Goal: Task Accomplishment & Management: Manage account settings

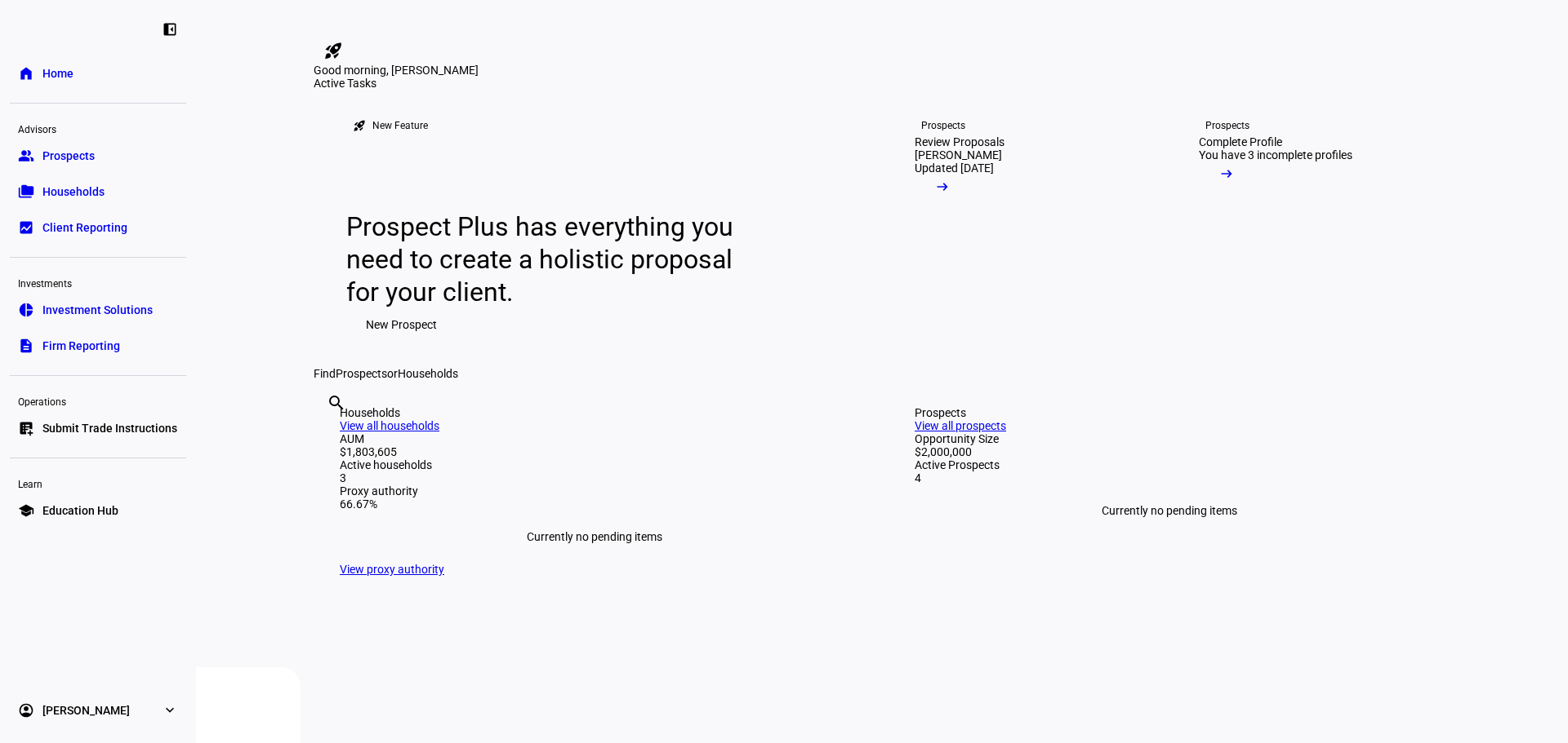
click at [80, 156] on span "Prospects" at bounding box center [68, 156] width 53 height 17
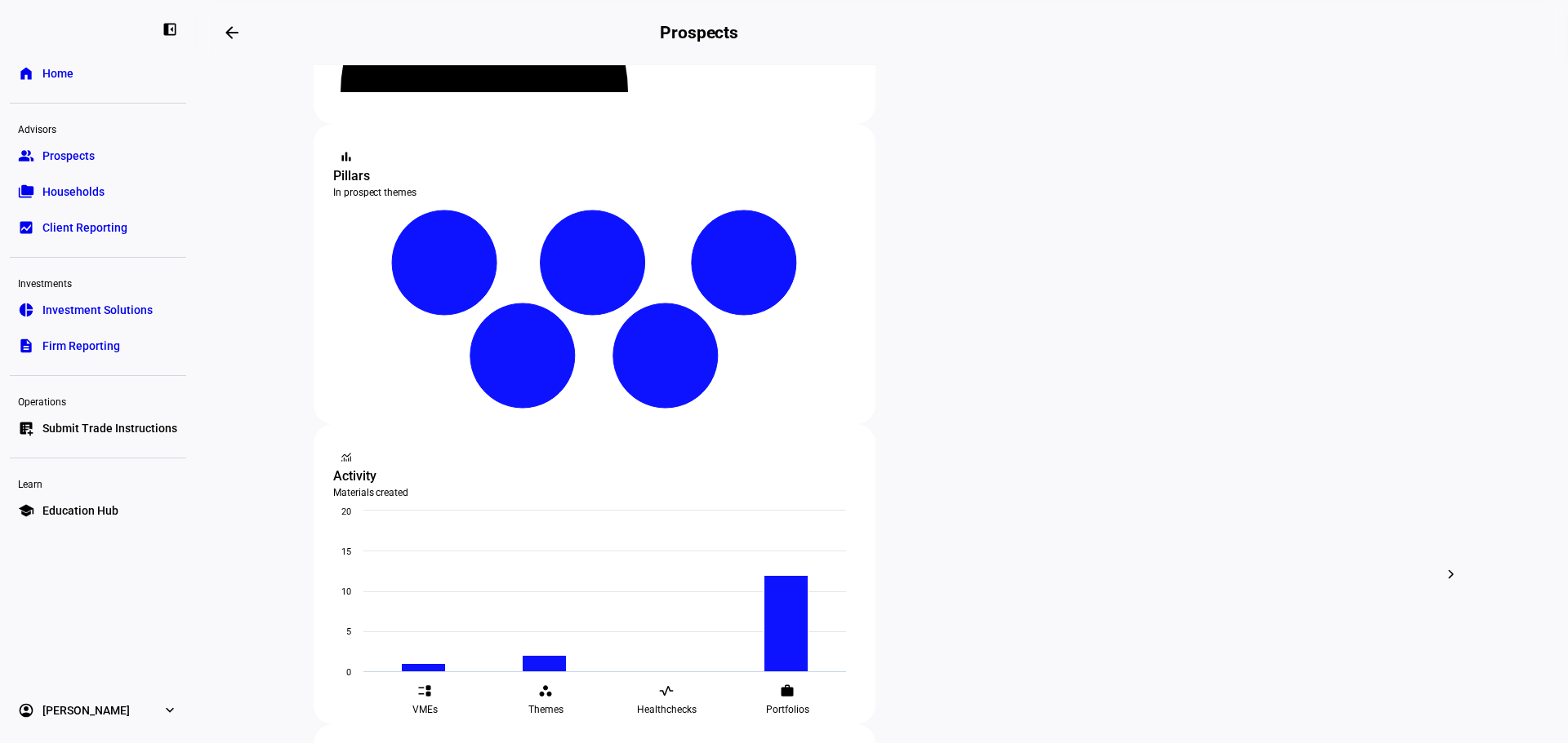
scroll to position [262, 0]
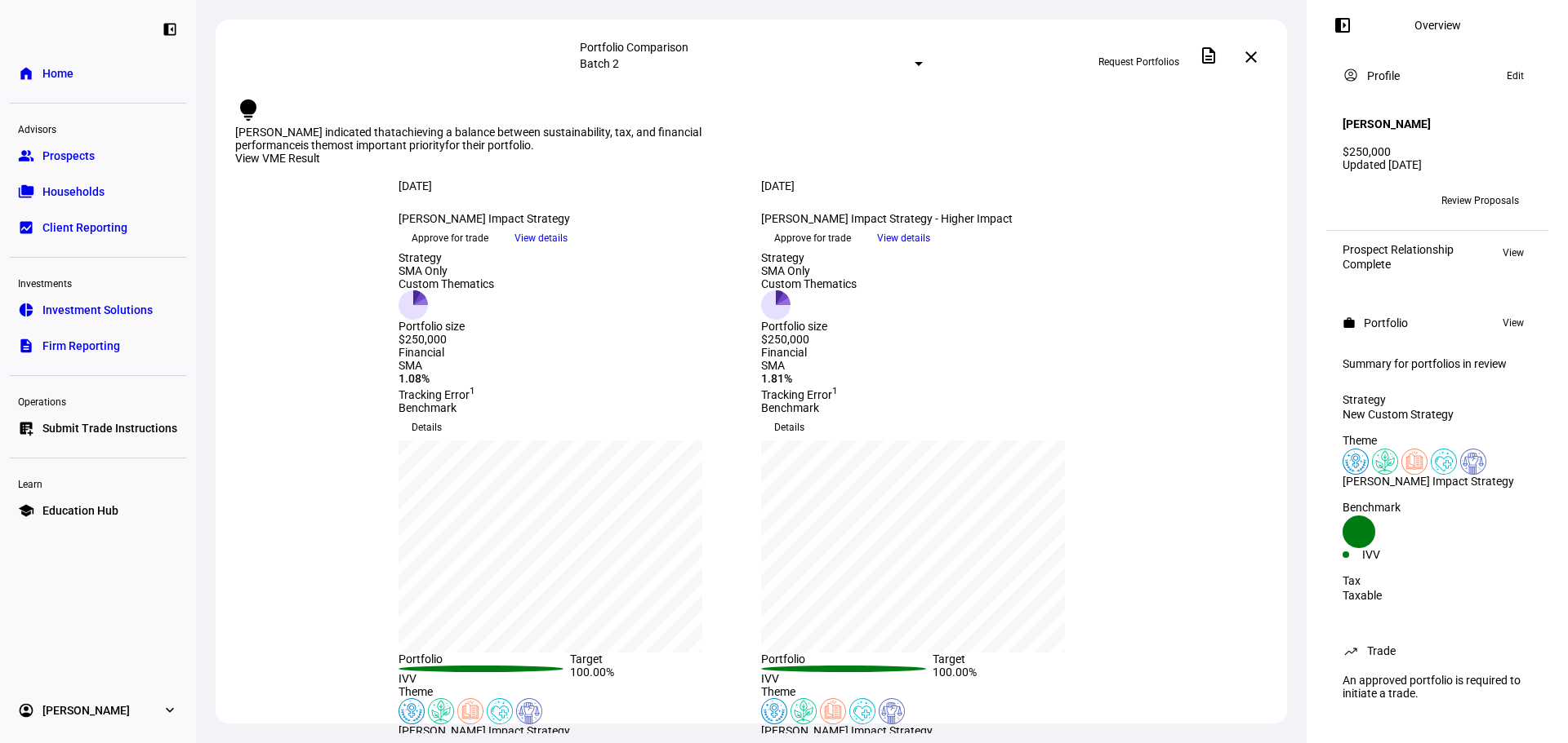
scroll to position [6, 0]
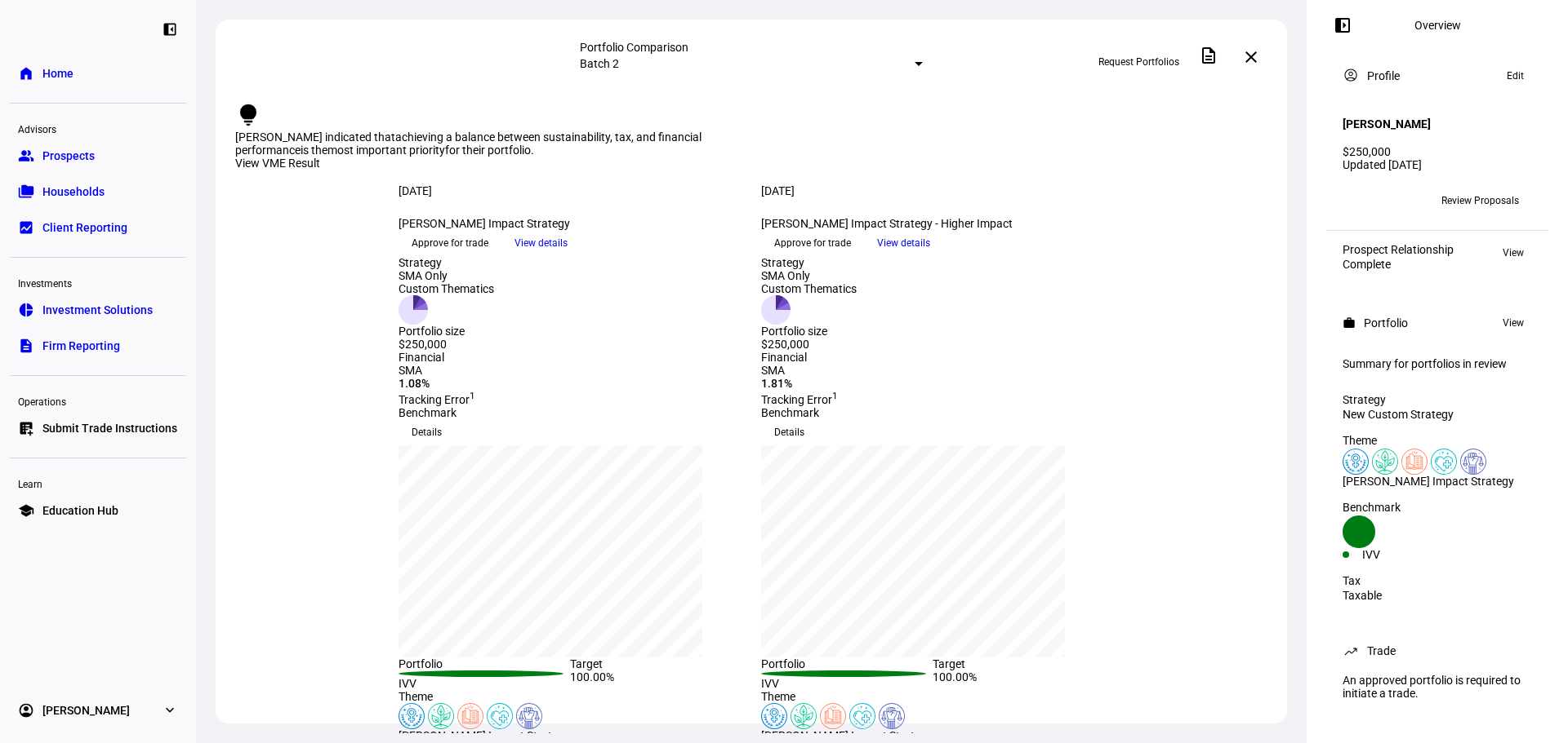
click at [954, 406] on div "SMA 1.81% Tracking Error 1" at bounding box center [932, 385] width 343 height 42
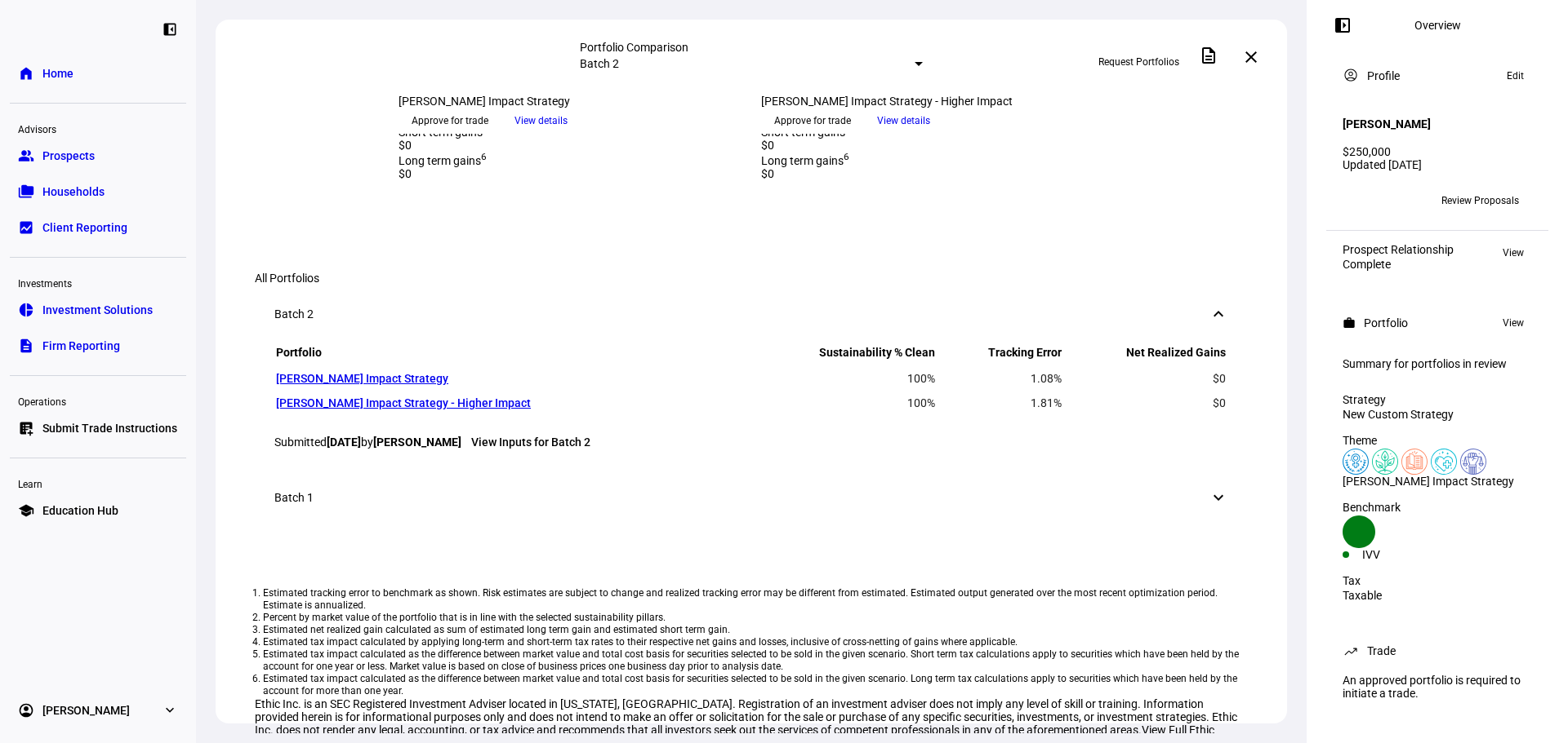
scroll to position [637, 0]
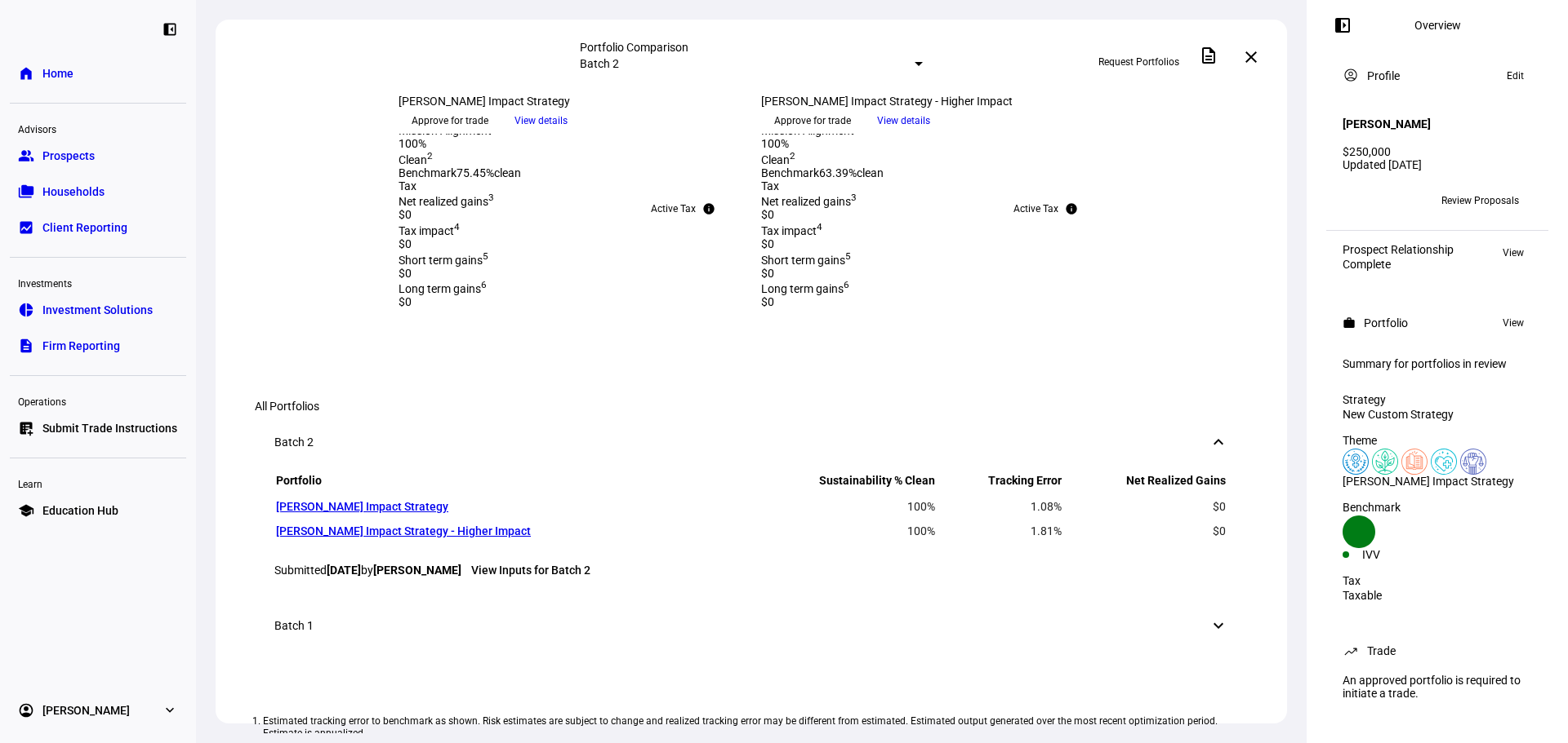
click at [844, 124] on div "[PERSON_NAME] Impact Strategy Prioritize higher impact" at bounding box center [932, 98] width 343 height 52
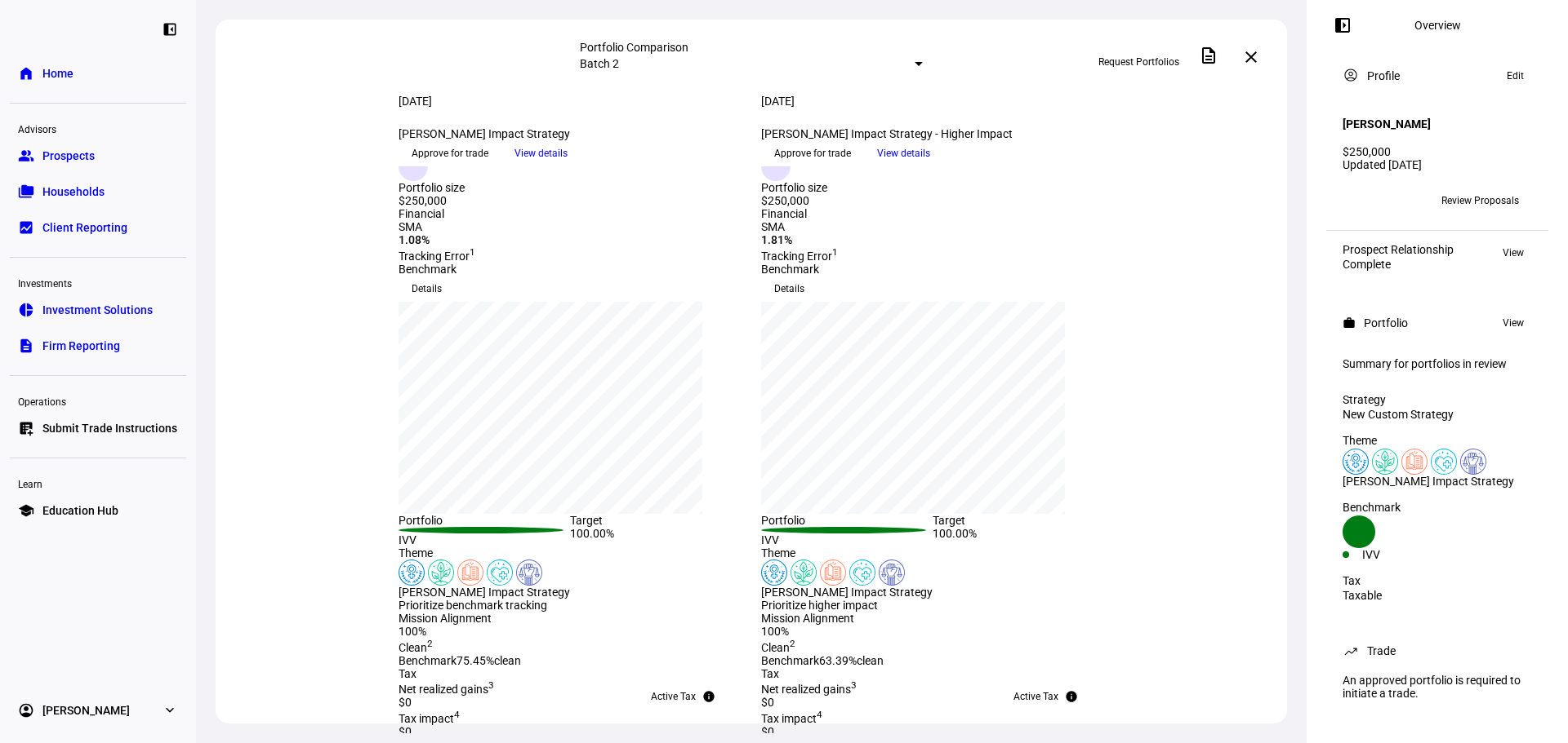
scroll to position [0, 0]
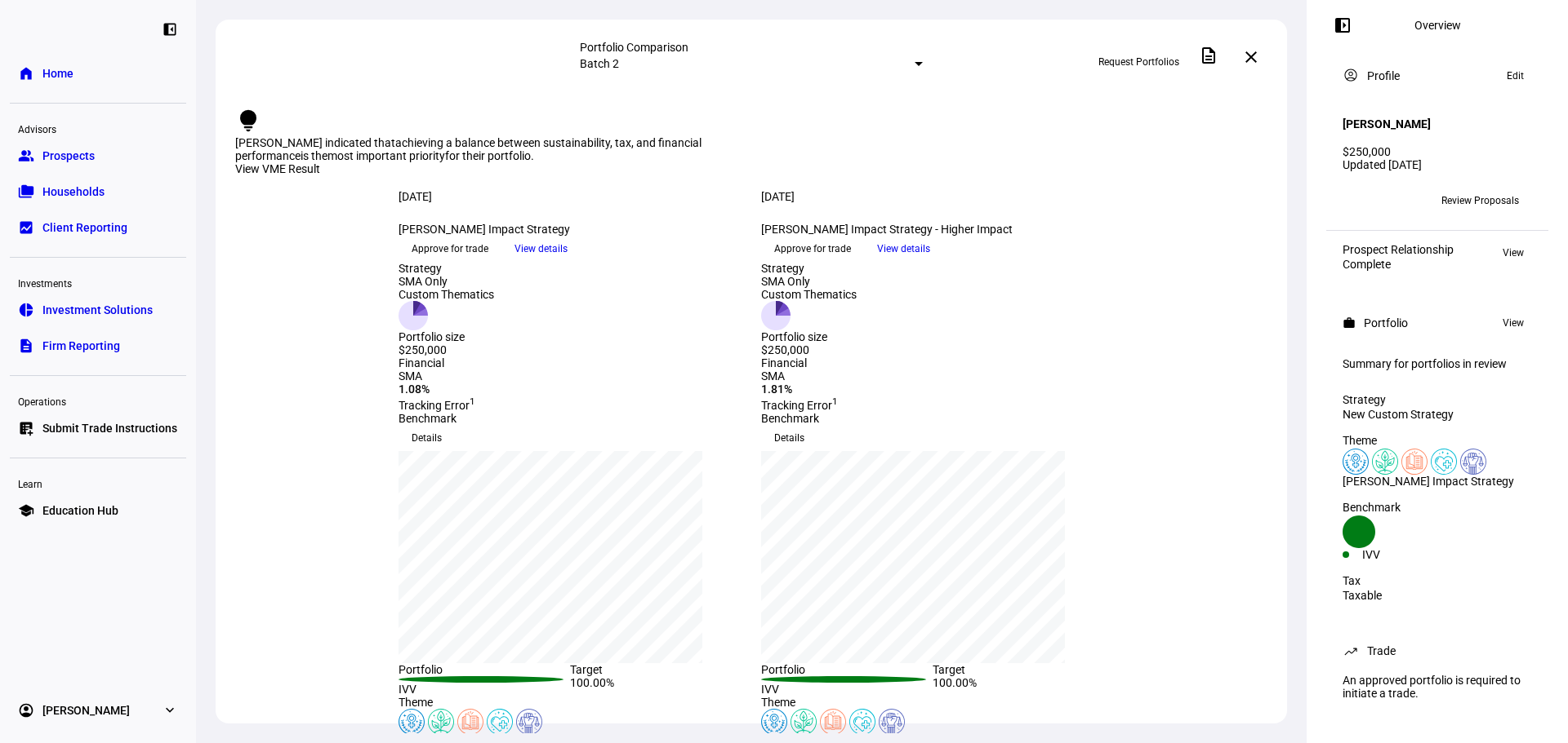
click at [1181, 162] on div "View VME Result" at bounding box center [751, 169] width 1032 height 15
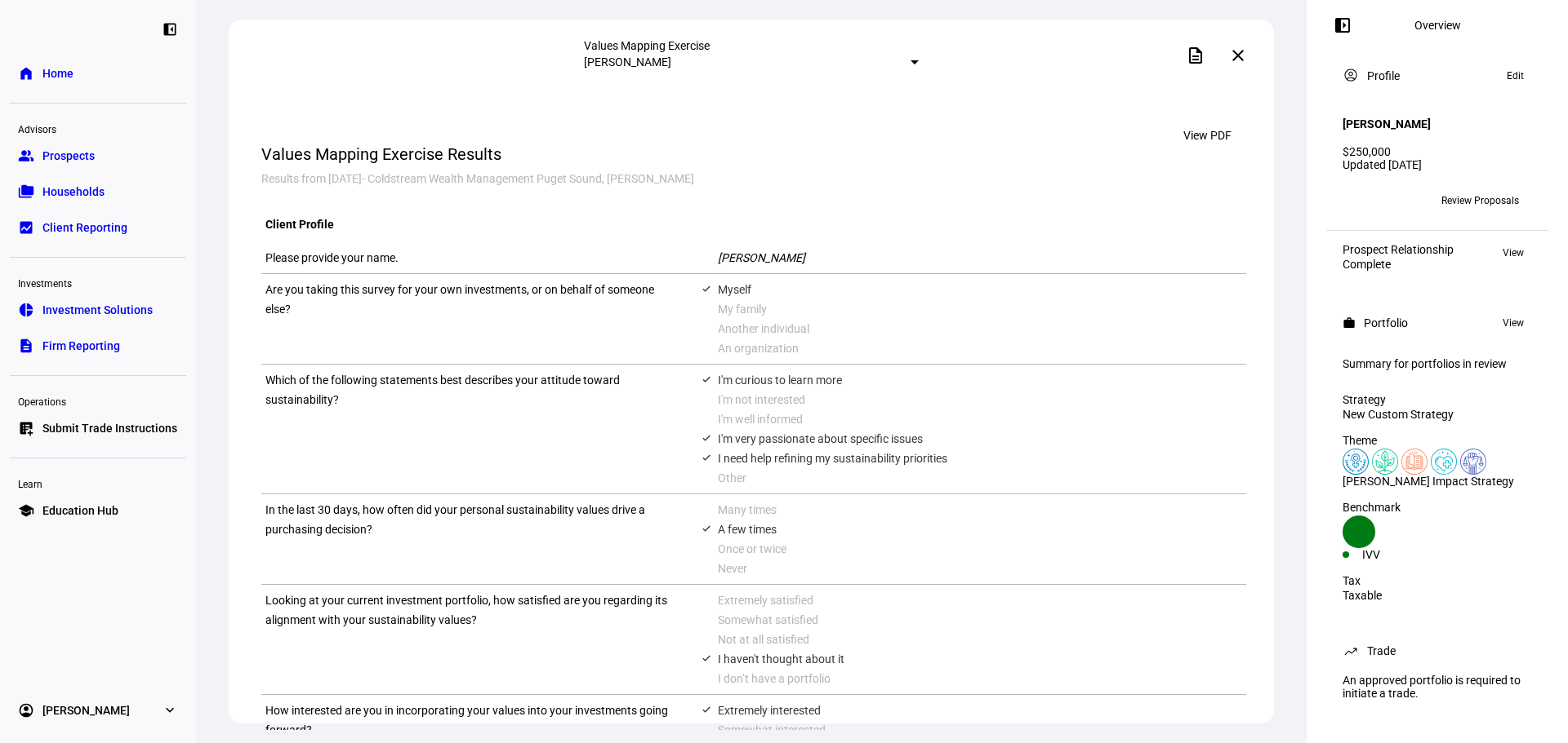
click at [1246, 51] on mat-icon "close" at bounding box center [1237, 55] width 19 height 19
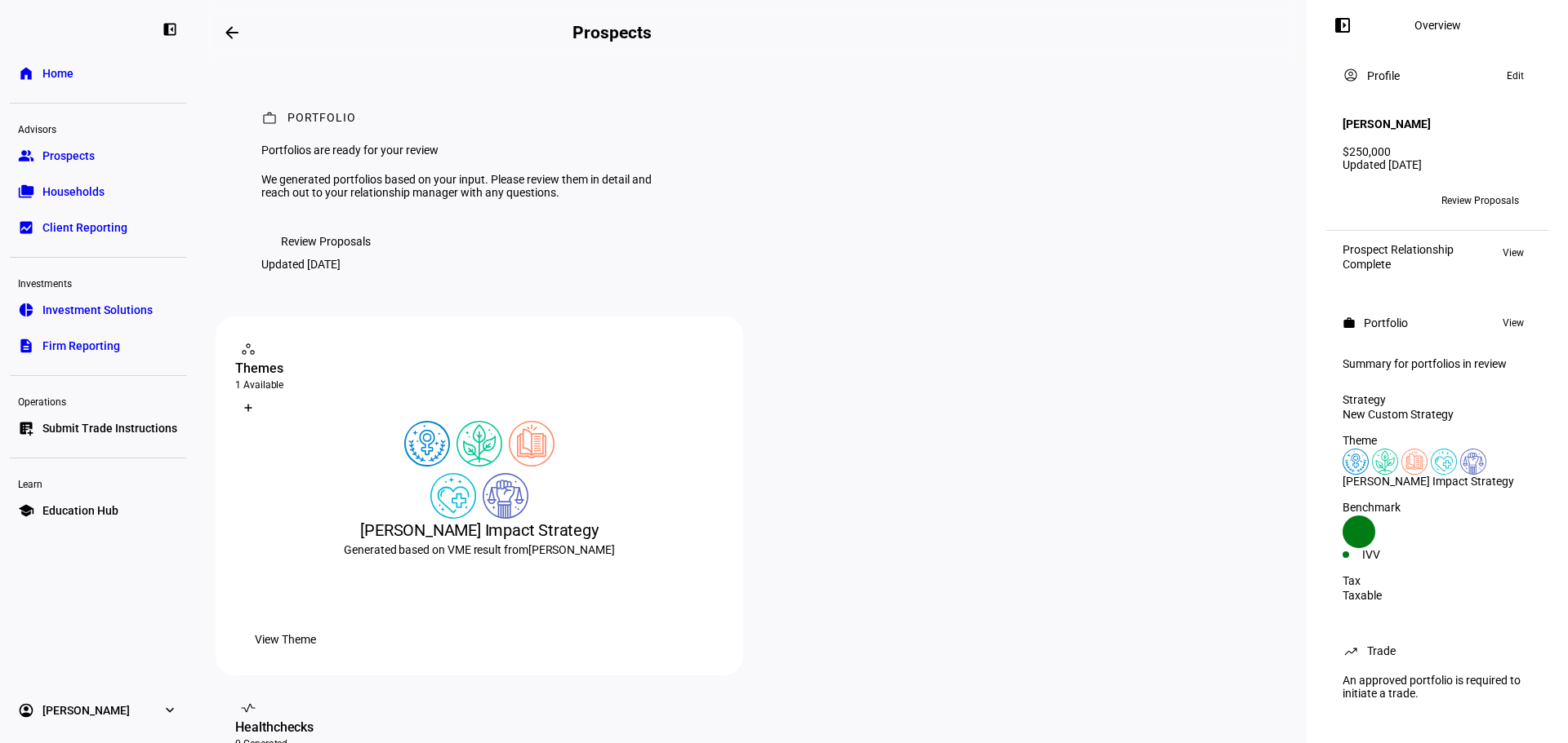
click at [1465, 191] on span "Review Proposals" at bounding box center [1480, 201] width 77 height 26
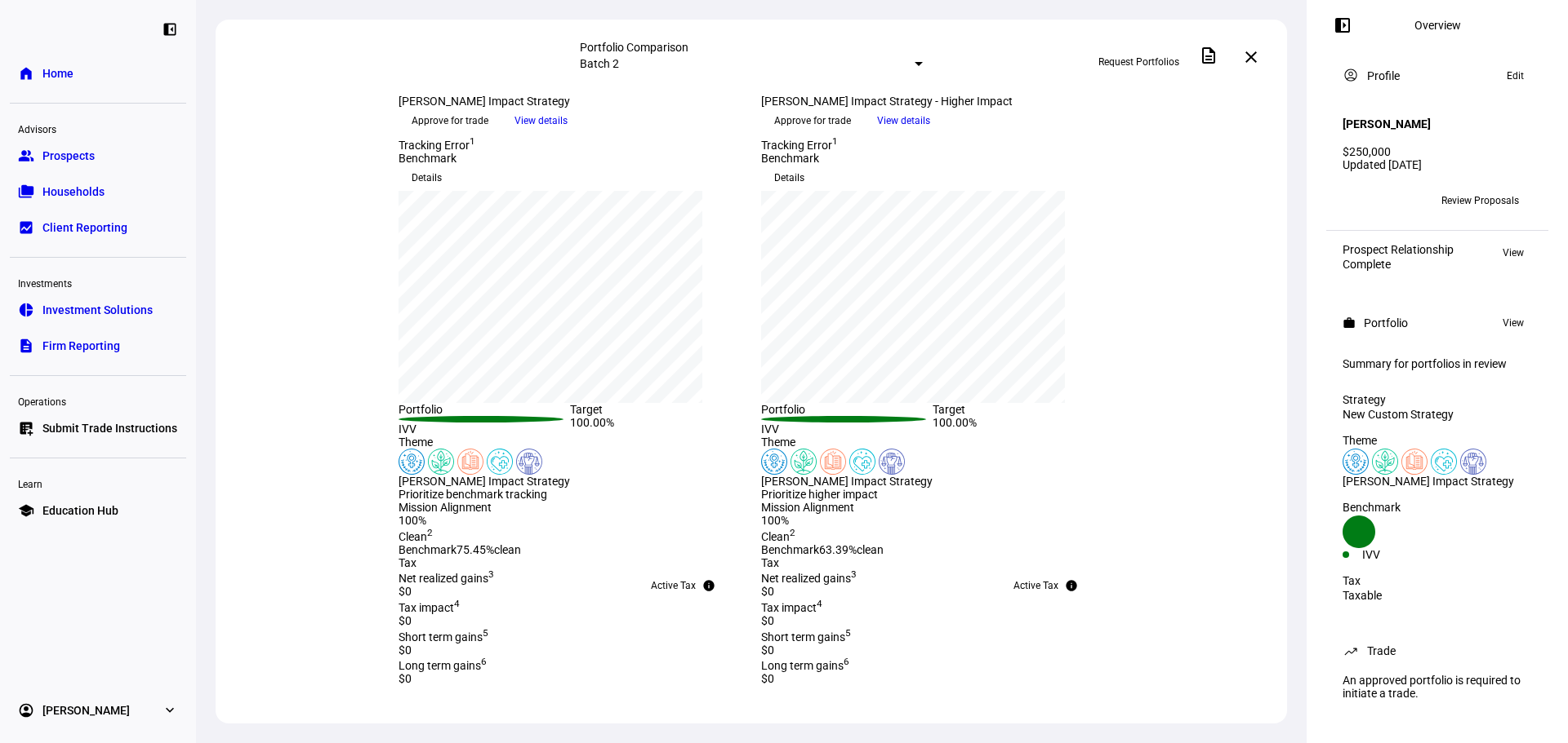
scroll to position [212, 0]
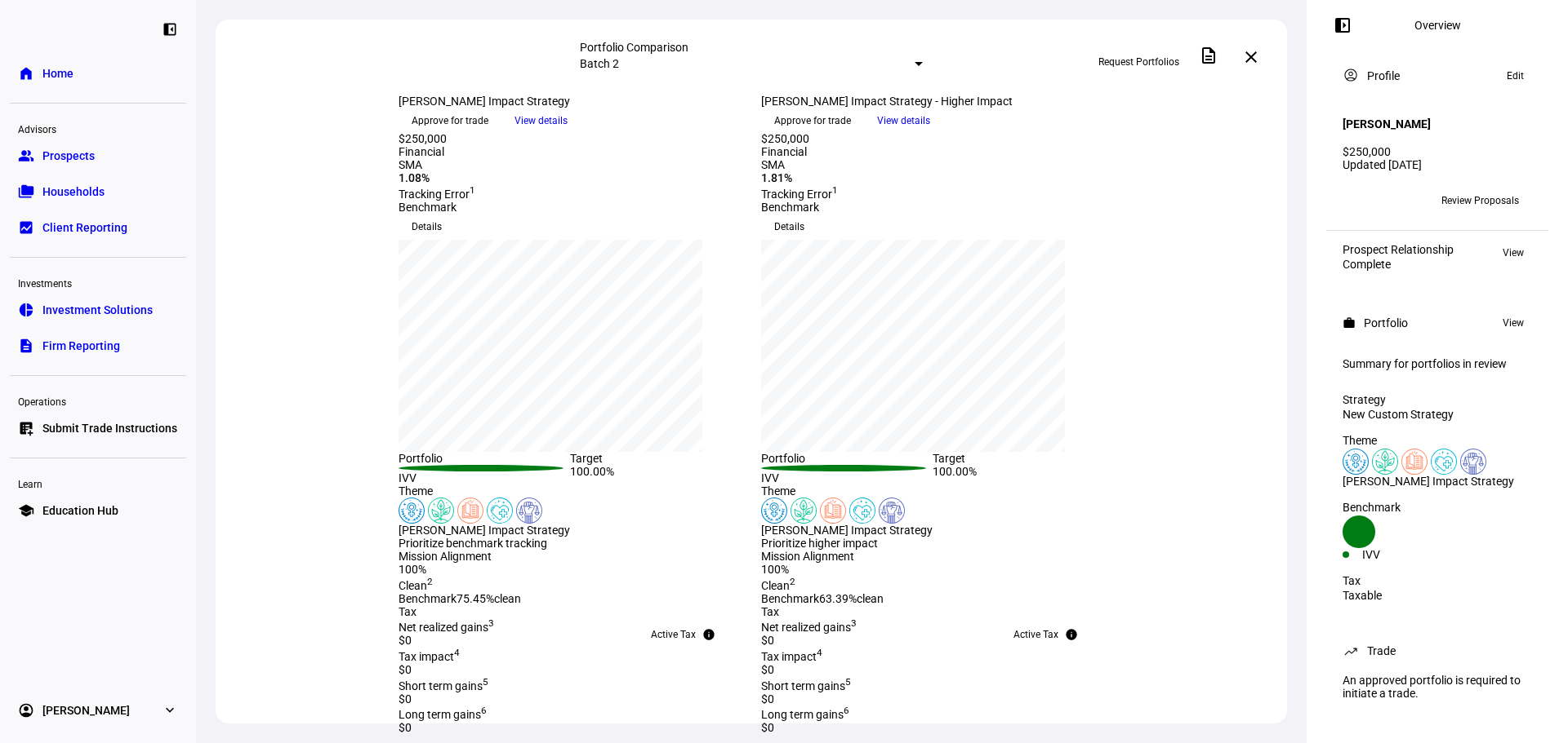
drag, startPoint x: 1293, startPoint y: 276, endPoint x: 1287, endPoint y: 453, distance: 177.1
click at [1287, 453] on div "Portfolio Comparison Batch 2 Request Portfolios description close lightbulb [PE…" at bounding box center [751, 371] width 1110 height 743
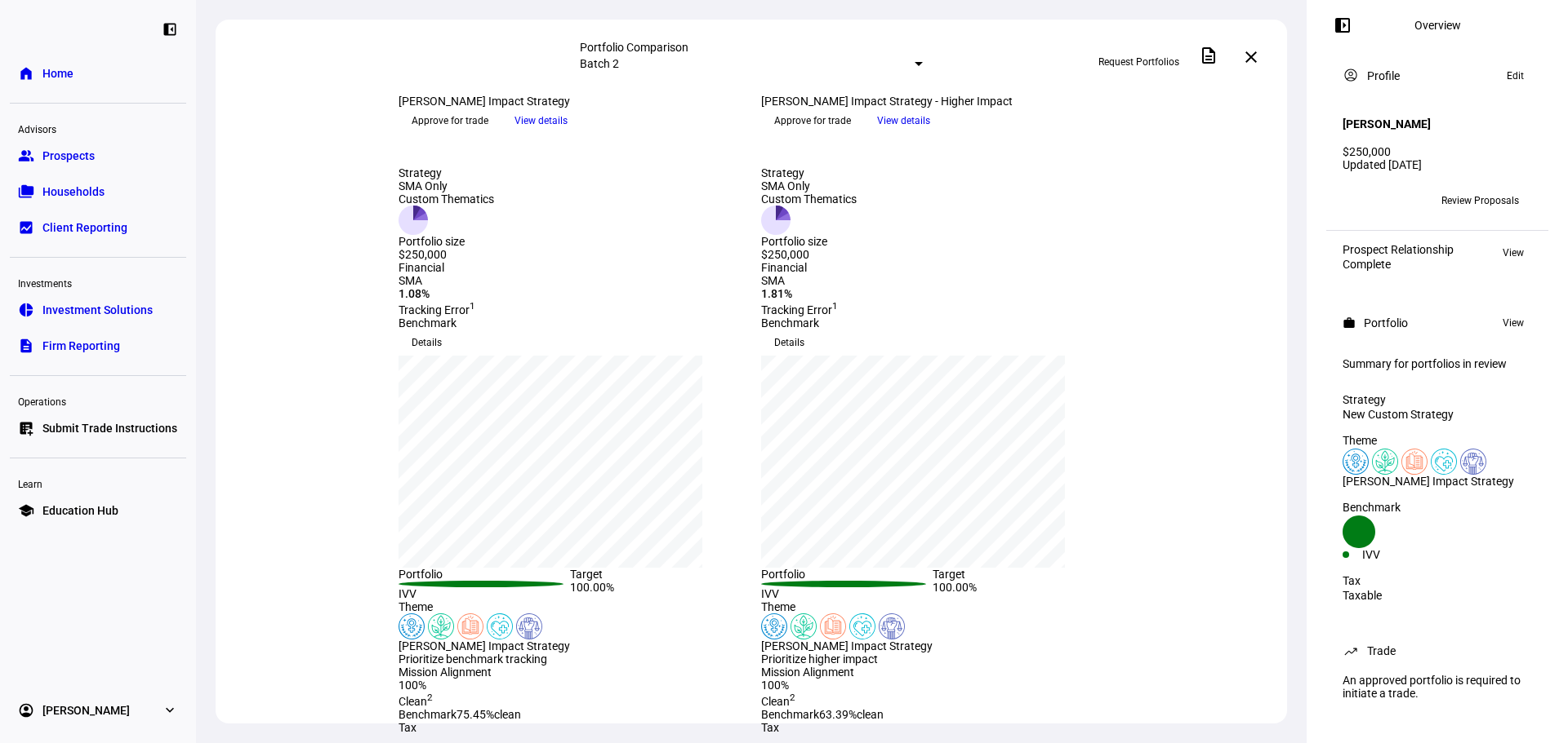
scroll to position [43, 0]
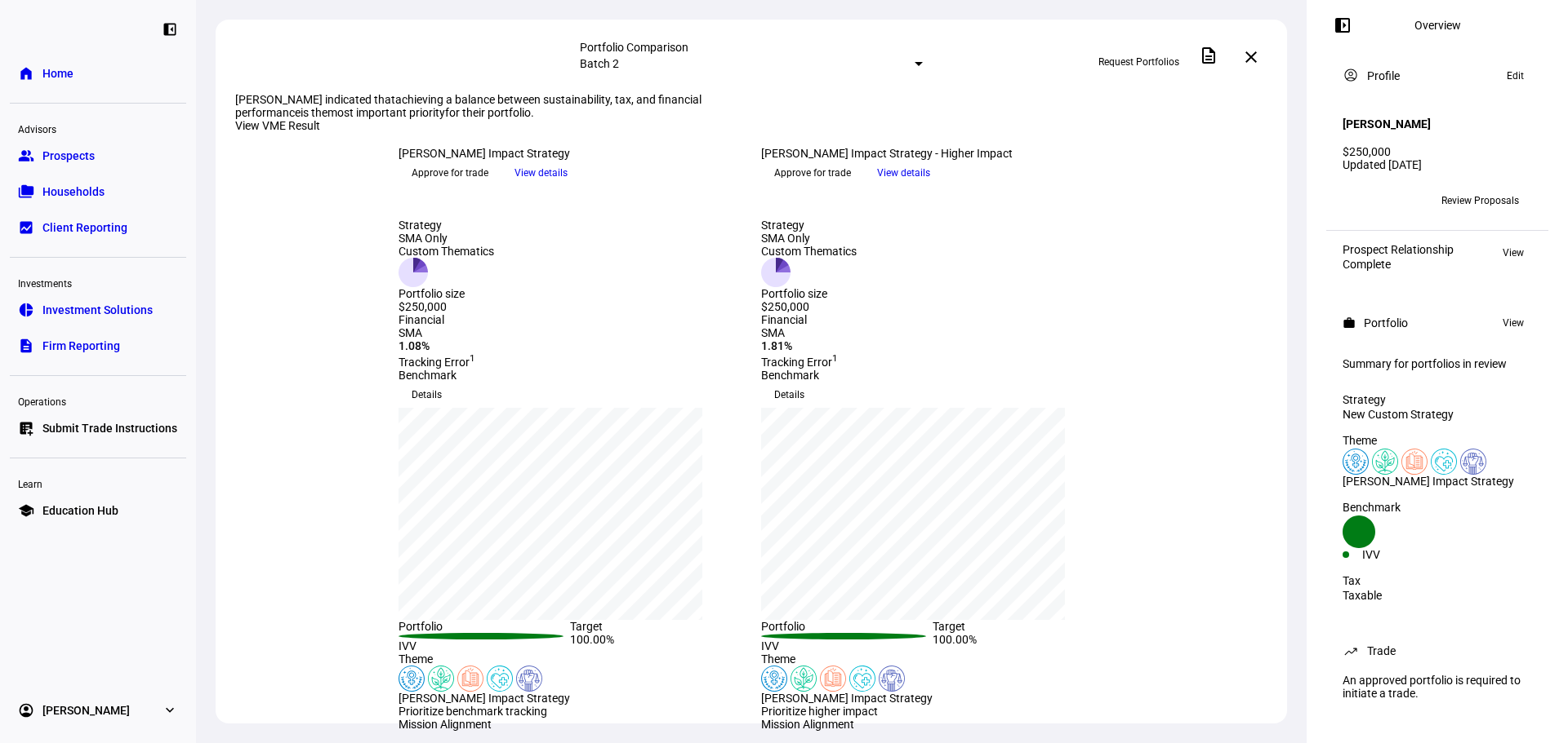
click at [930, 185] on span "View details" at bounding box center [904, 173] width 53 height 25
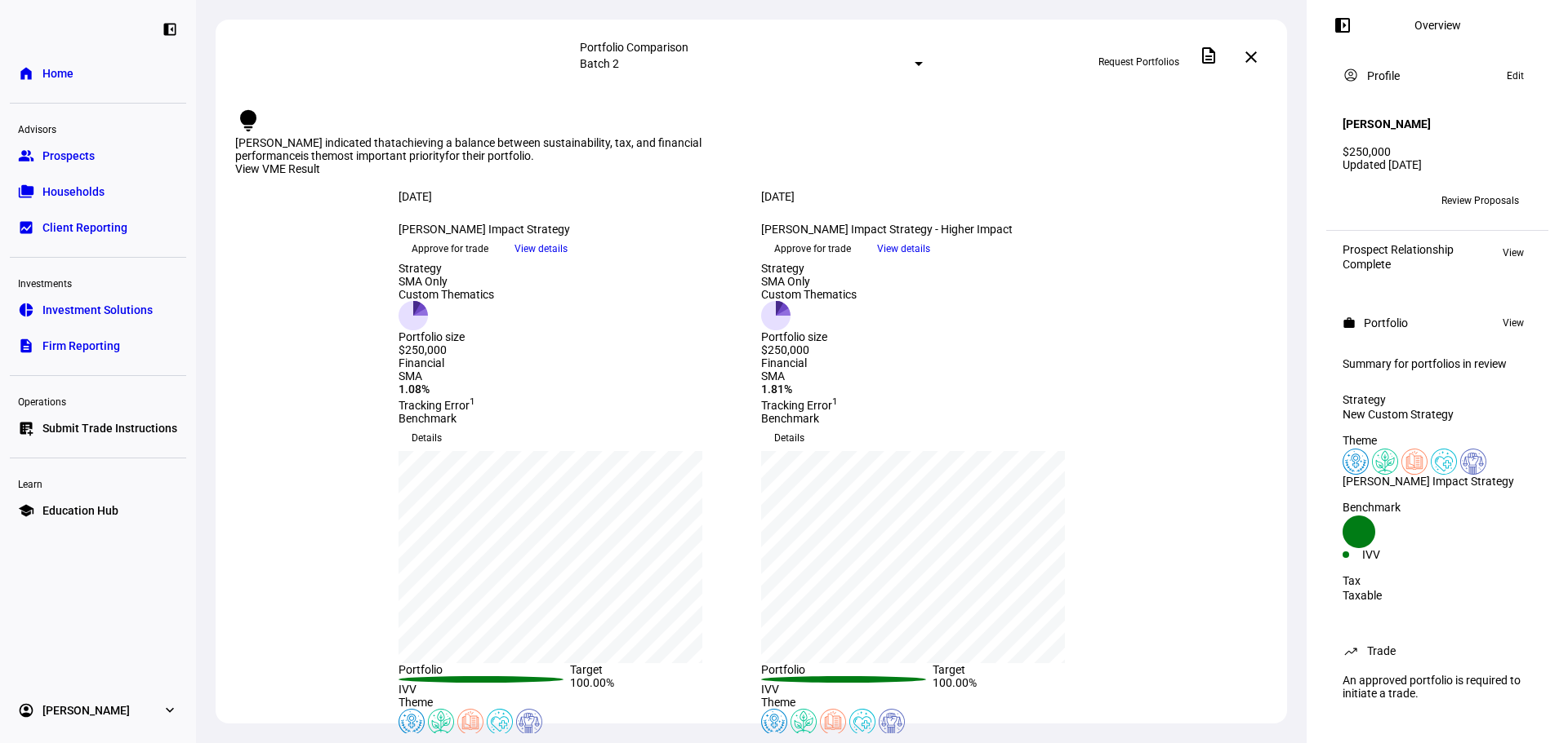
click at [568, 261] on span "View details" at bounding box center [541, 249] width 53 height 25
click at [851, 262] on span "Approve for trade" at bounding box center [812, 249] width 76 height 26
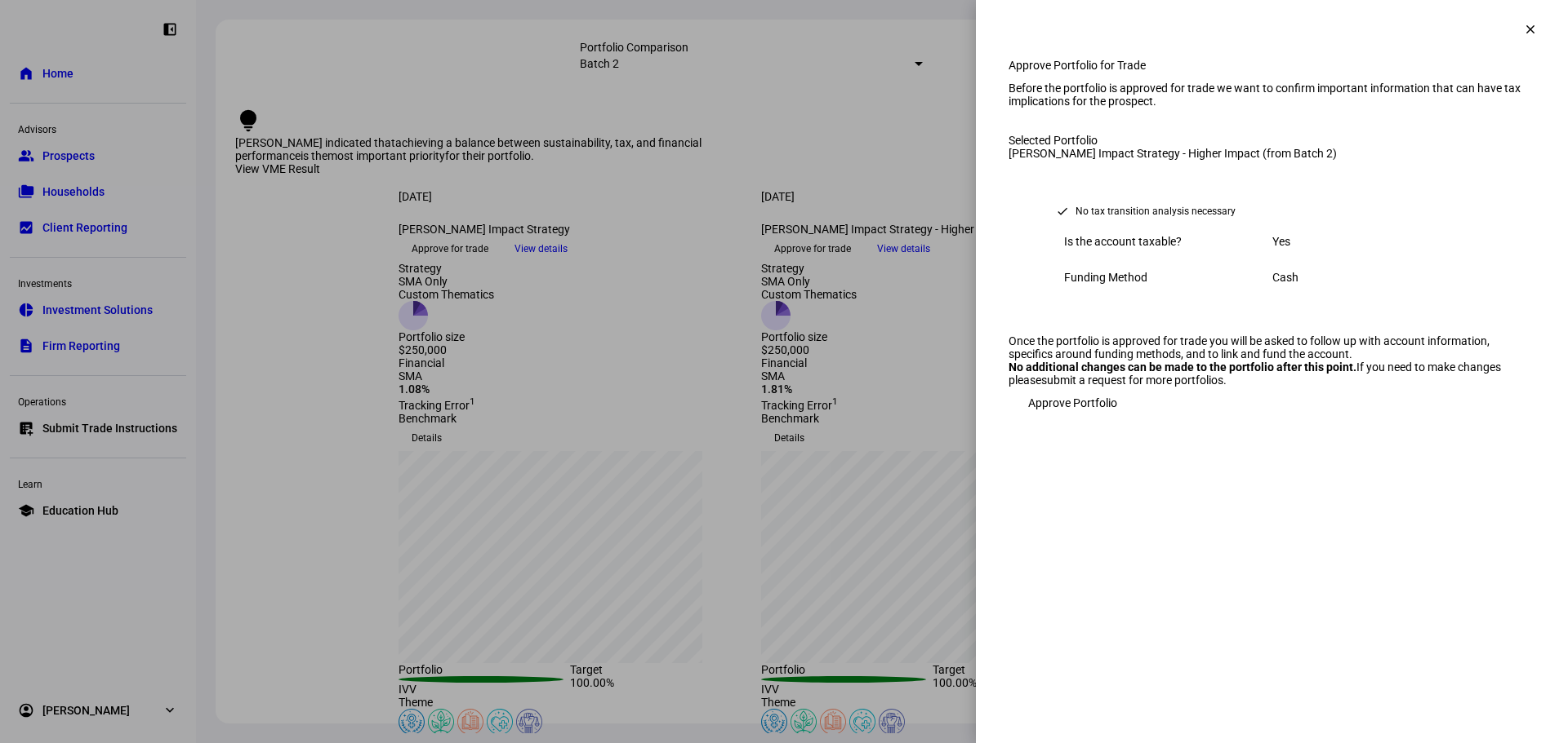
click at [1526, 30] on mat-icon "clear" at bounding box center [1530, 29] width 15 height 15
